Goal: Book appointment/travel/reservation

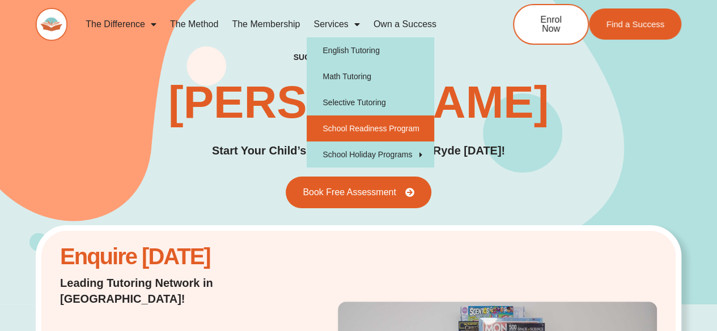
click at [373, 127] on link "School Readiness Program" at bounding box center [370, 129] width 127 height 26
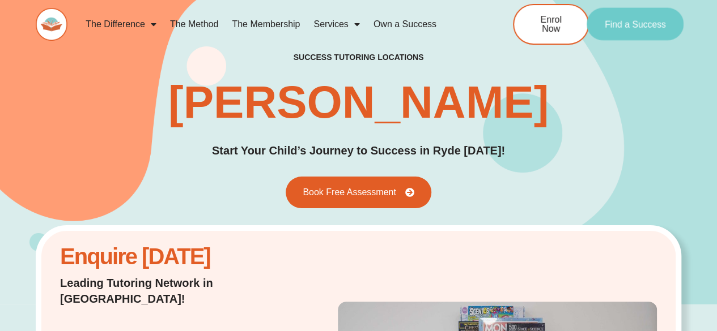
click at [638, 25] on span "Find a Success" at bounding box center [635, 24] width 61 height 9
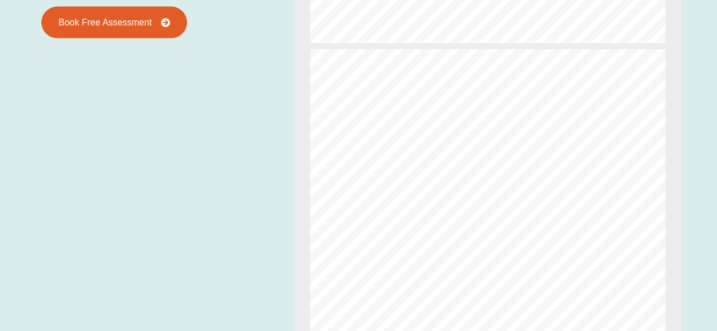
scroll to position [289, 0]
type input "*"
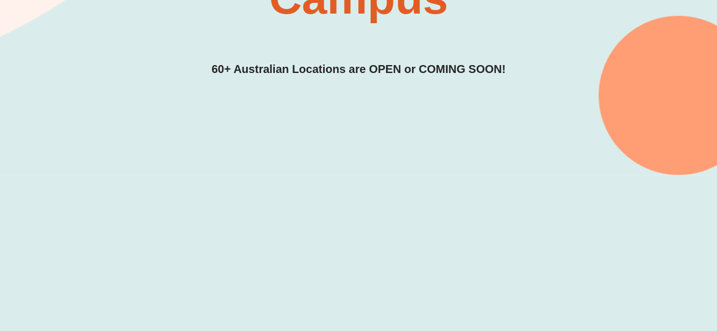
scroll to position [223, 0]
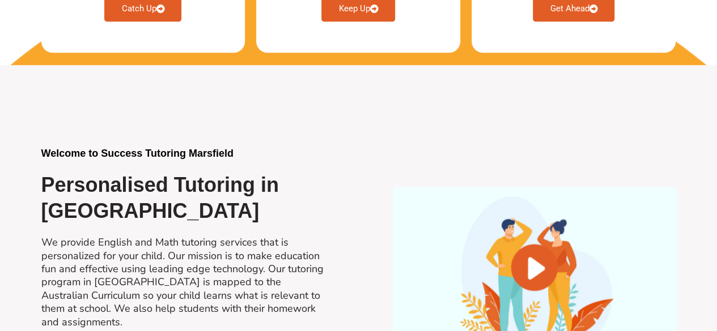
scroll to position [906, 0]
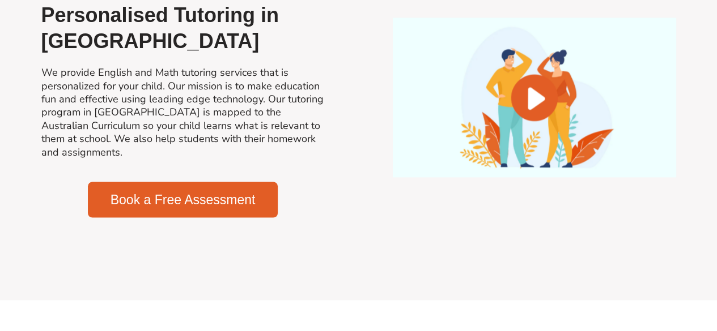
click at [156, 193] on span "Book a Free Assessment" at bounding box center [182, 199] width 145 height 13
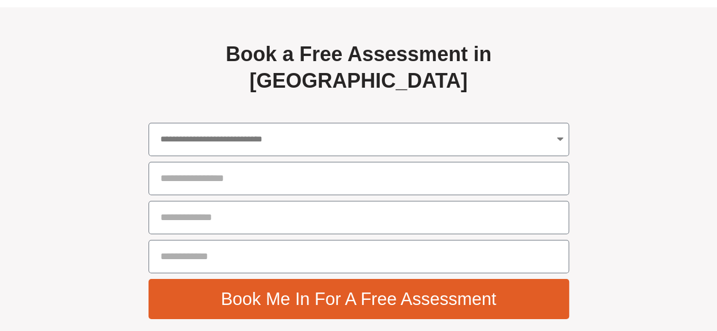
scroll to position [4054, 0]
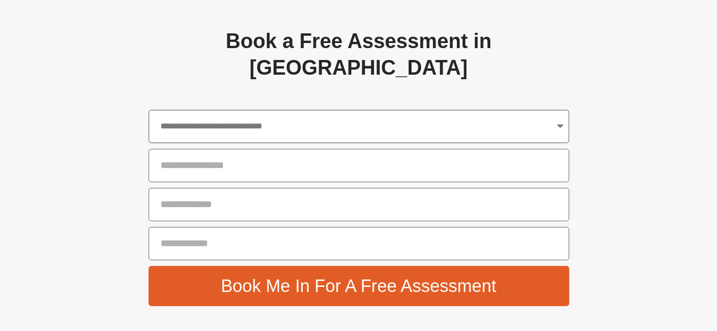
click at [237, 132] on select "**********" at bounding box center [358, 126] width 420 height 33
click at [553, 120] on select "**********" at bounding box center [358, 126] width 420 height 33
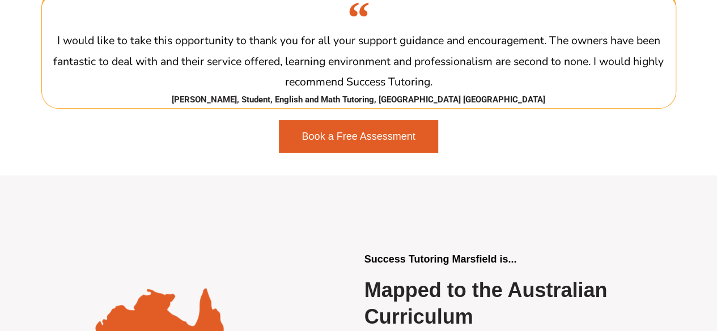
scroll to position [1958, 0]
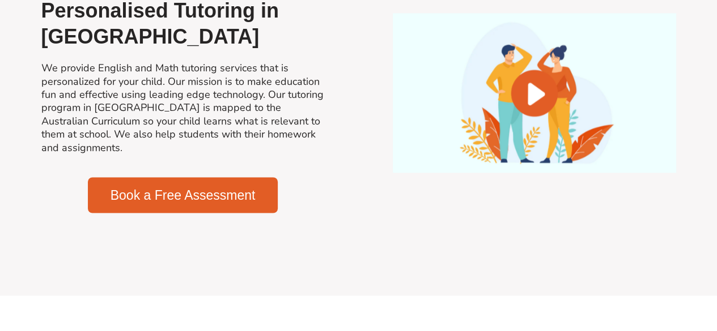
scroll to position [906, 0]
